Goal: Task Accomplishment & Management: Use online tool/utility

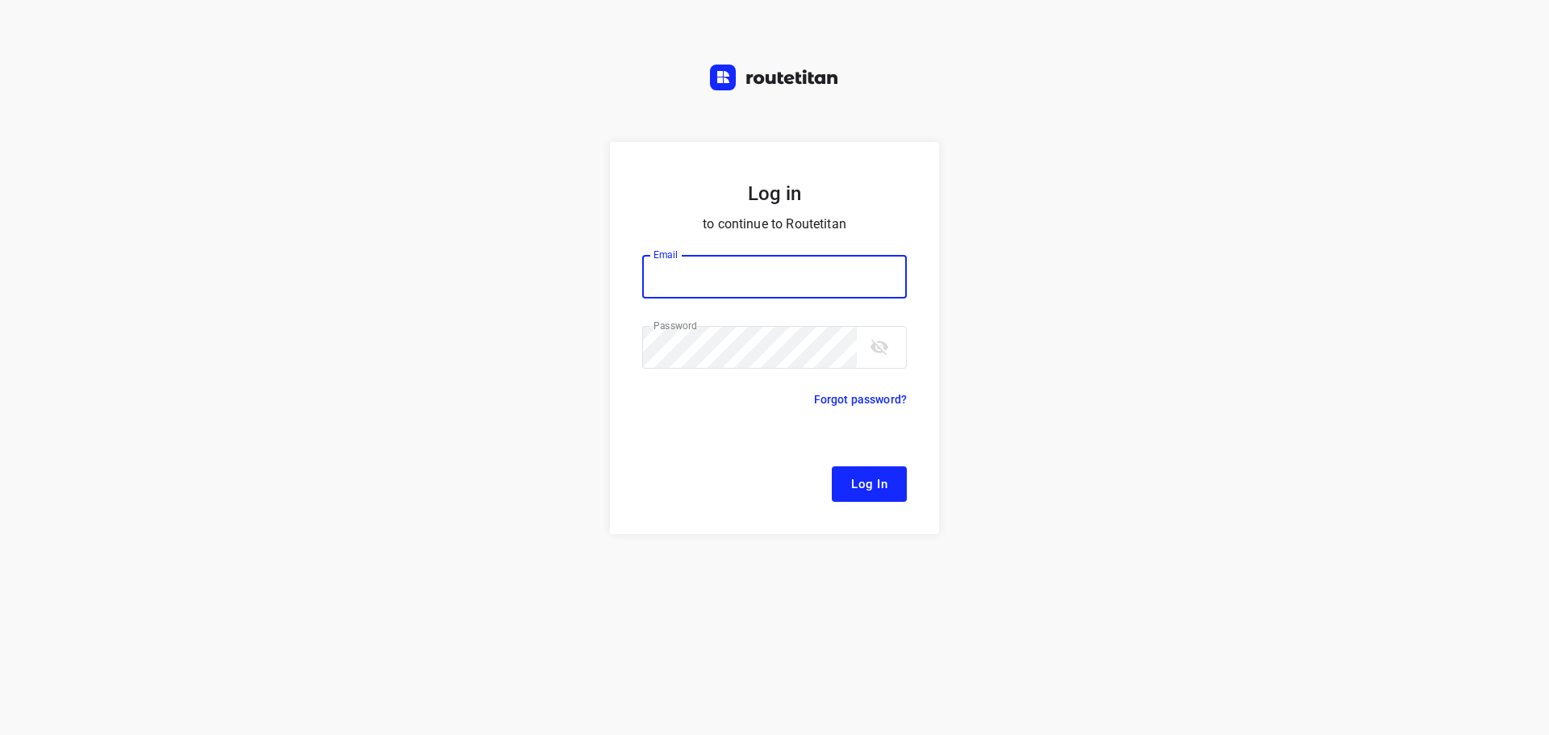
type input "[EMAIL_ADDRESS][DOMAIN_NAME]"
click at [888, 476] on button "Log In" at bounding box center [869, 484] width 75 height 36
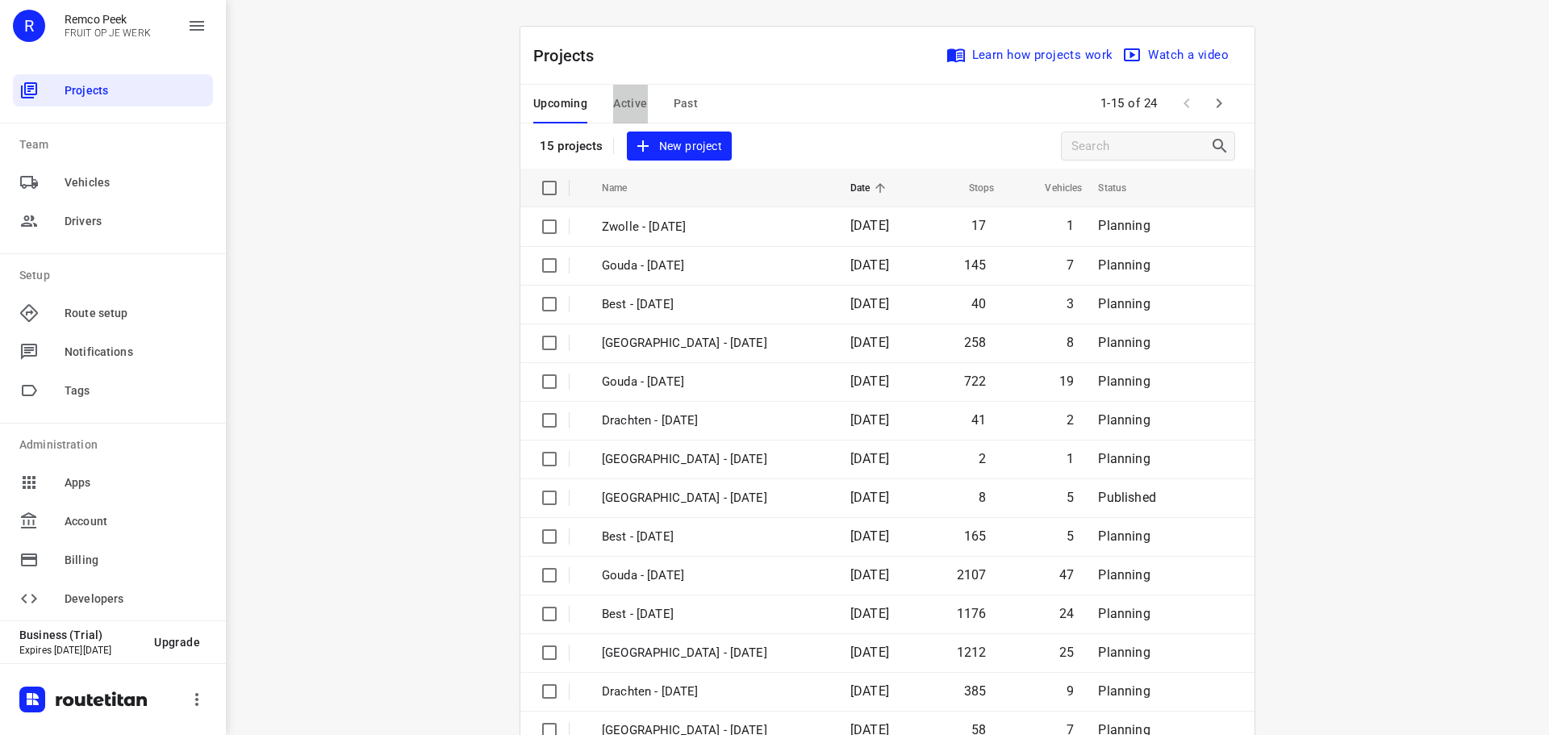
click at [629, 105] on span "Active" at bounding box center [630, 104] width 34 height 20
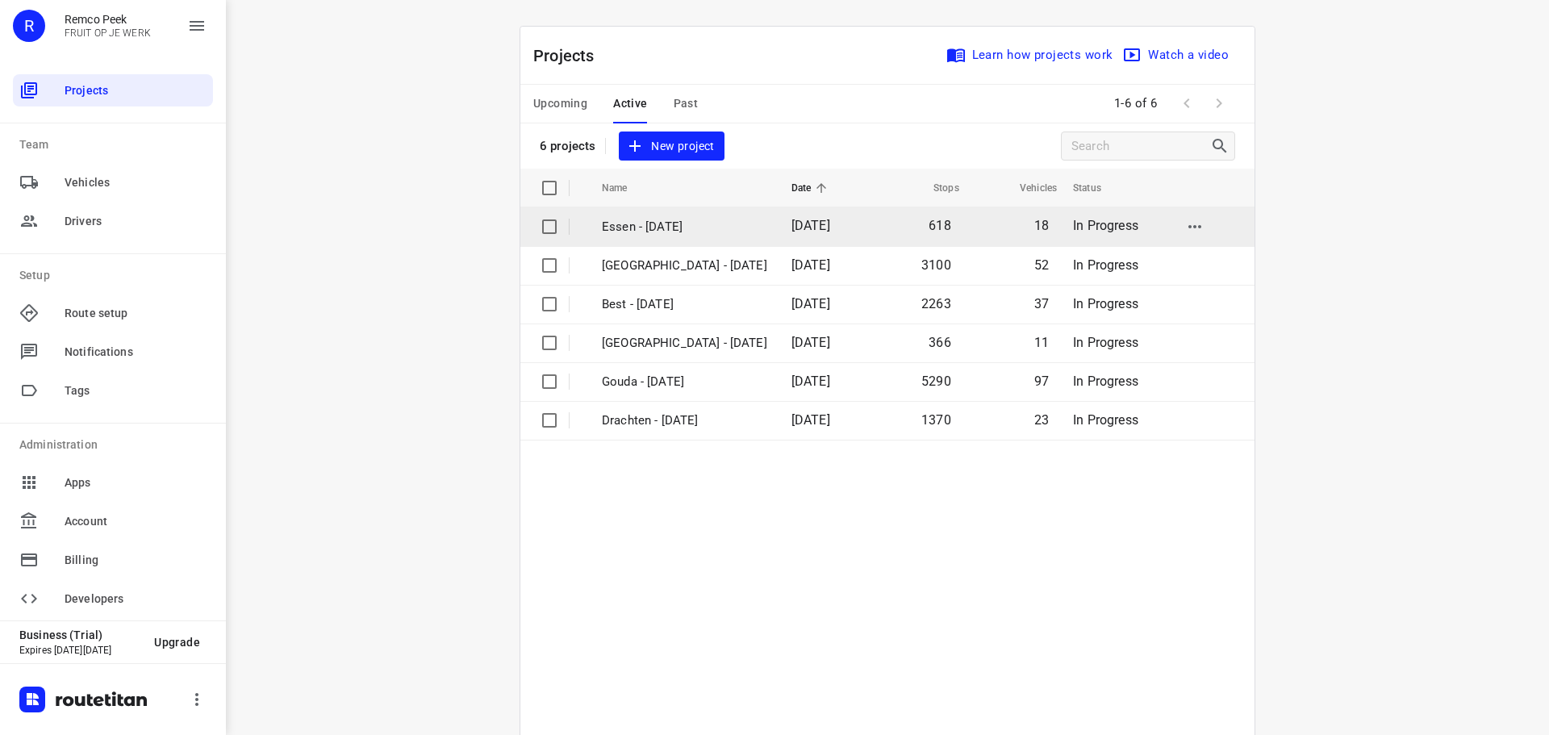
click at [671, 227] on p "Essen - [DATE]" at bounding box center [684, 227] width 165 height 19
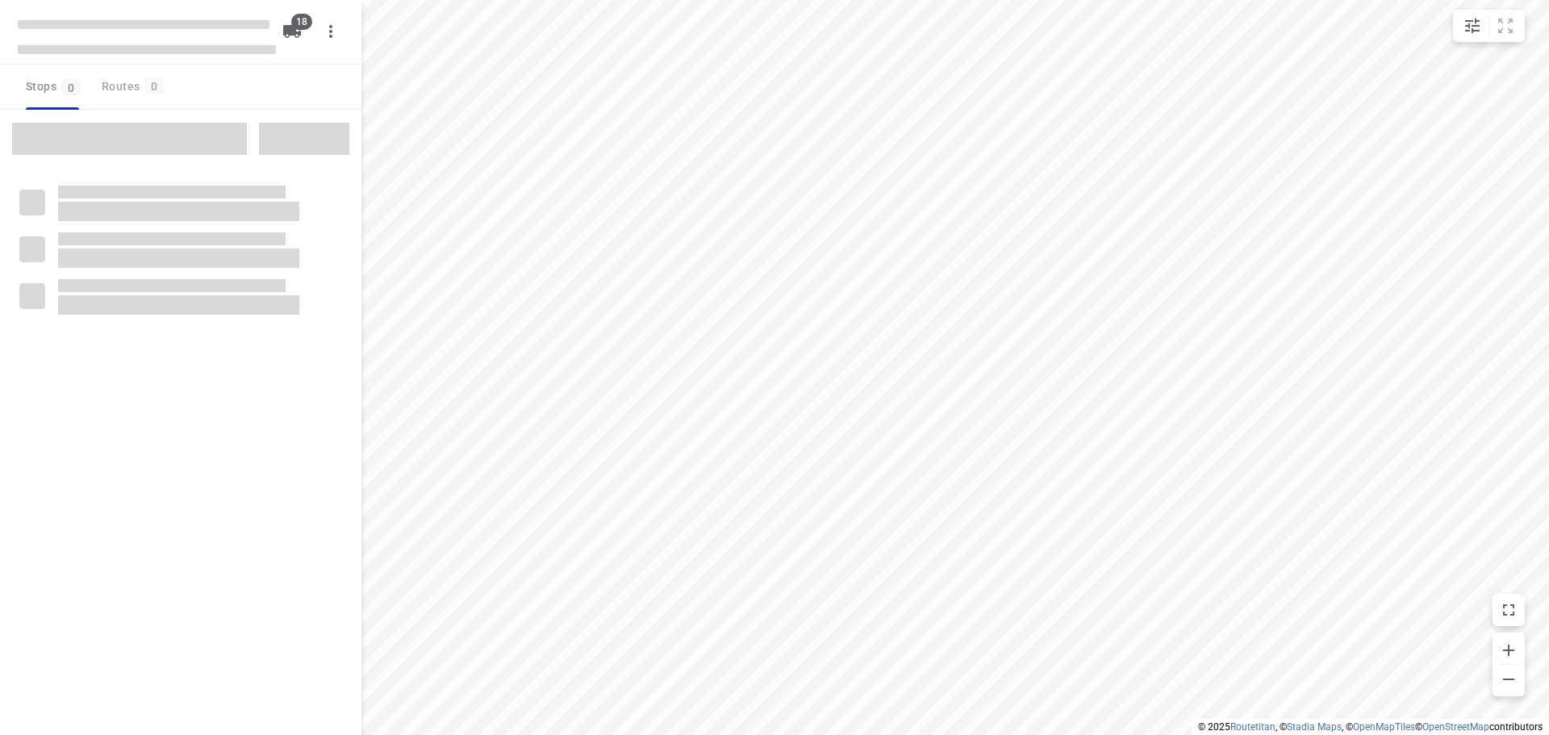
checkbox input "true"
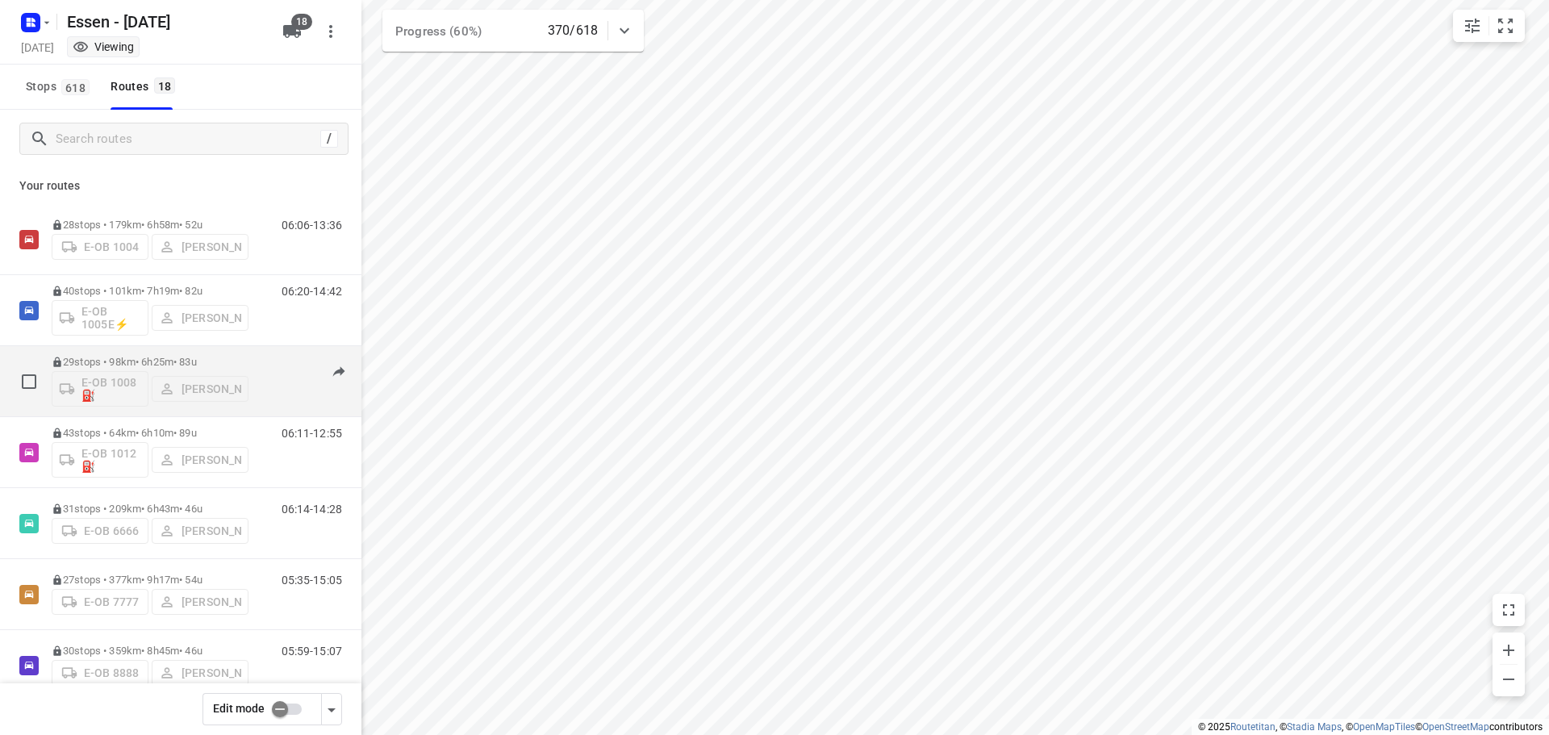
click at [155, 363] on p "29 stops • 98km • 6h25m • [DATE]" at bounding box center [150, 362] width 197 height 12
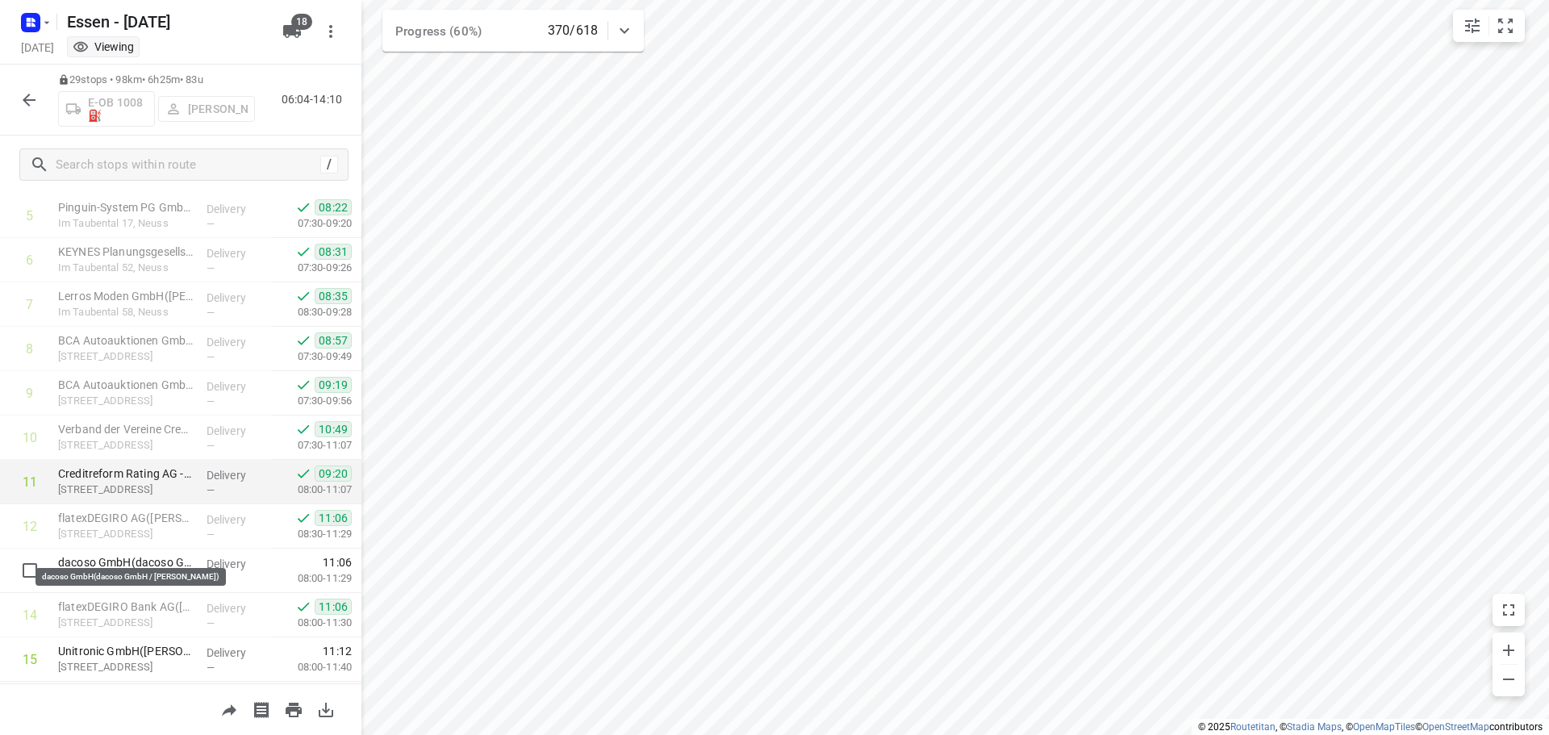
scroll to position [273, 0]
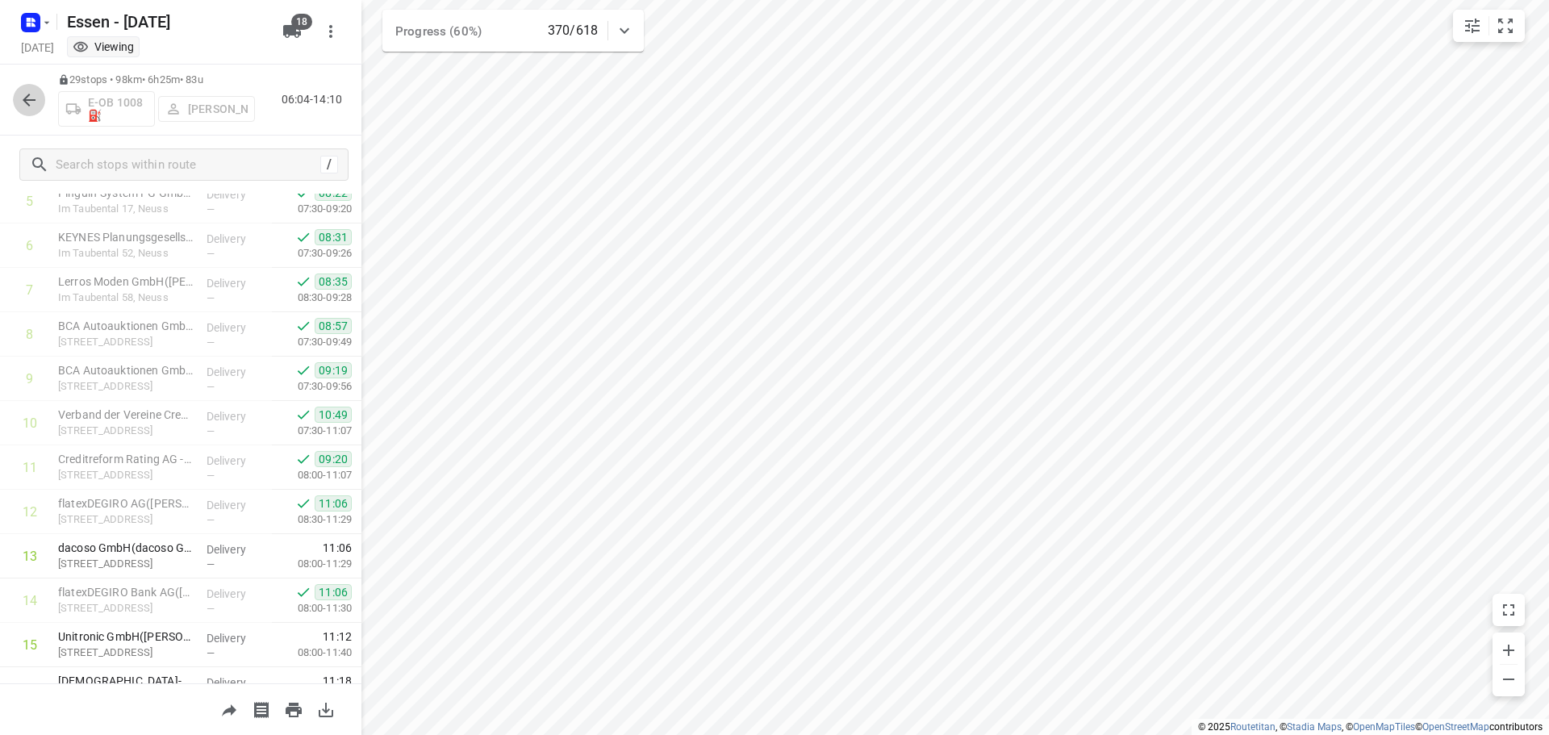
click at [27, 98] on icon "button" at bounding box center [28, 99] width 19 height 19
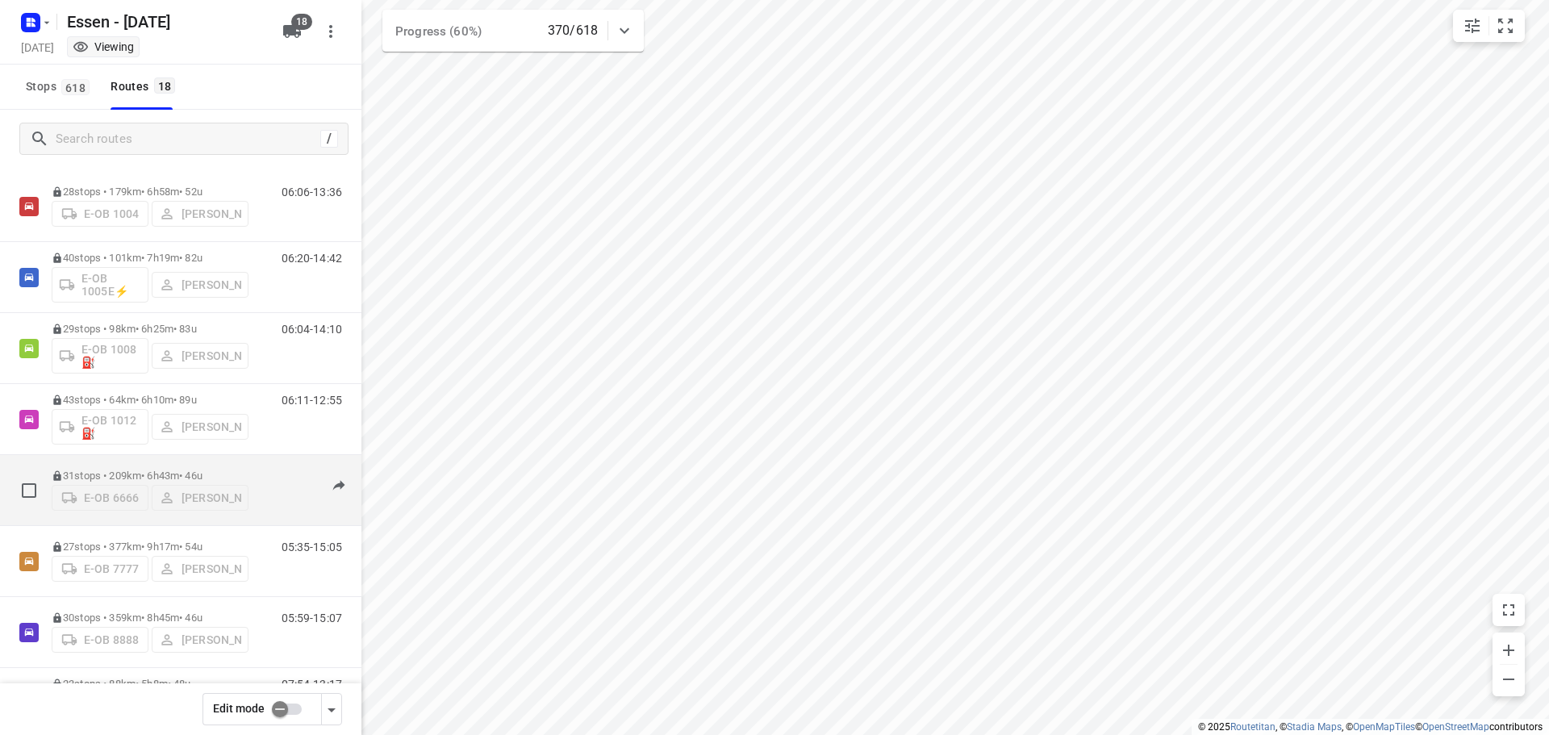
scroll to position [52, 0]
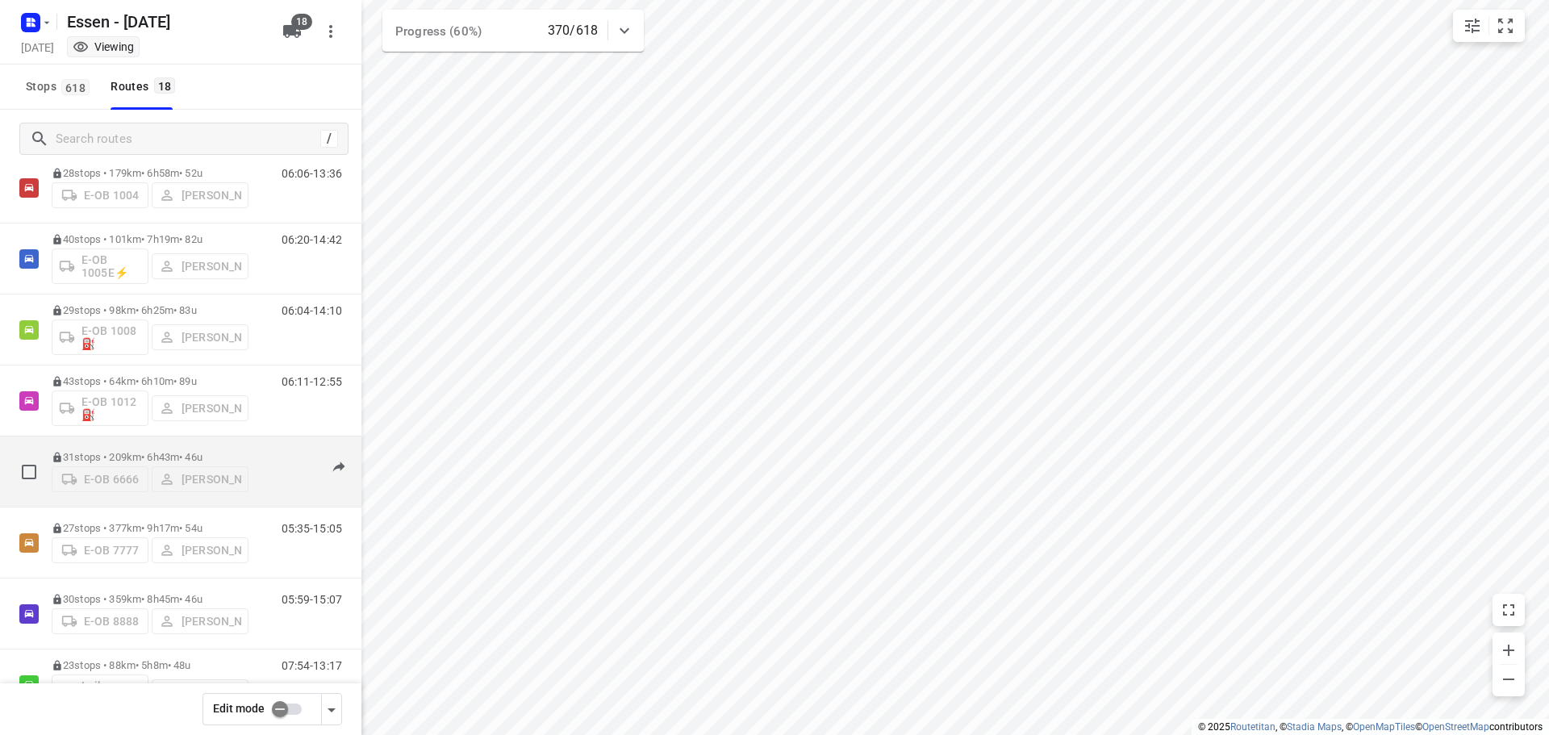
click at [145, 451] on p "31 stops • 209km • 6h43m • [DATE]" at bounding box center [150, 457] width 197 height 12
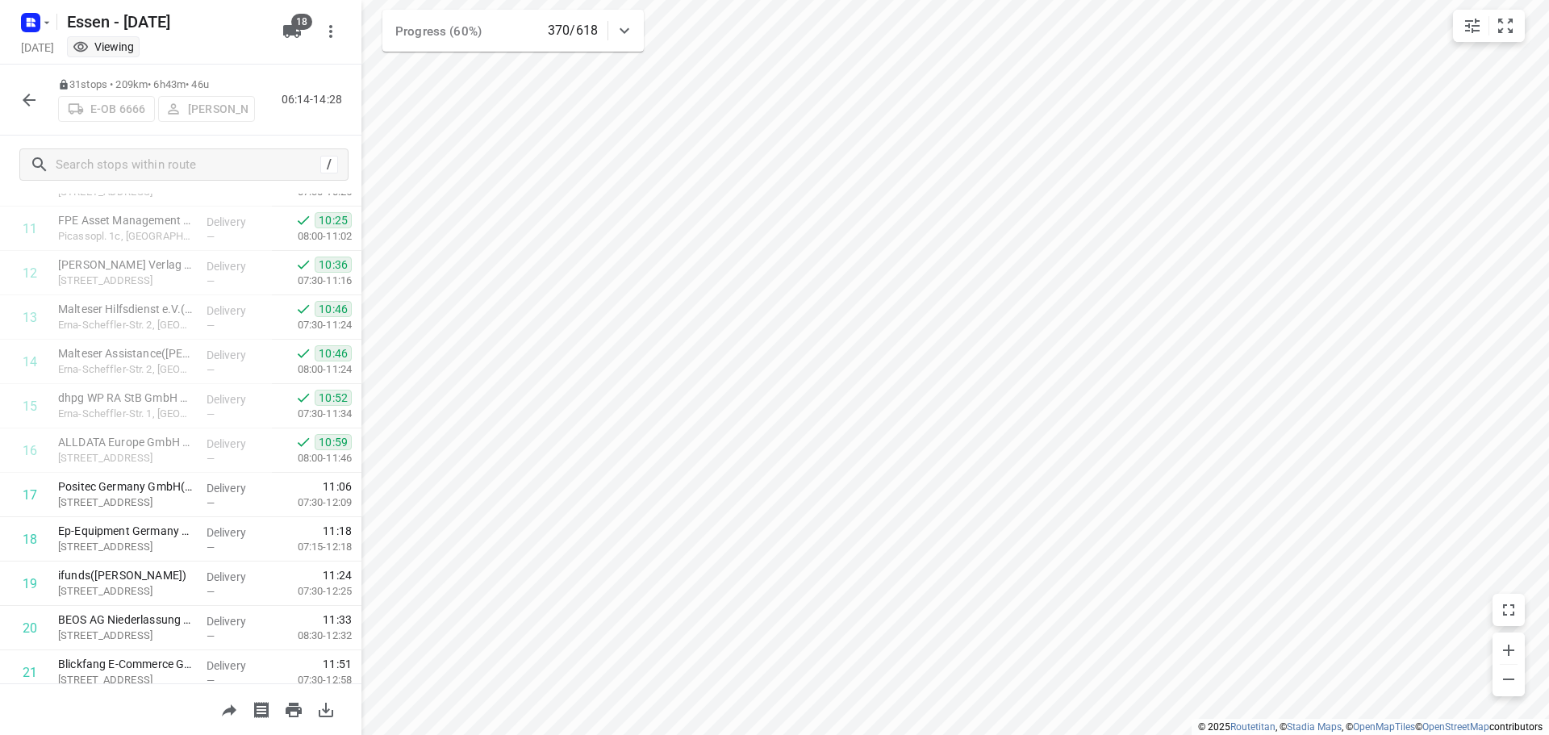
scroll to position [522, 0]
